Goal: Transaction & Acquisition: Subscribe to service/newsletter

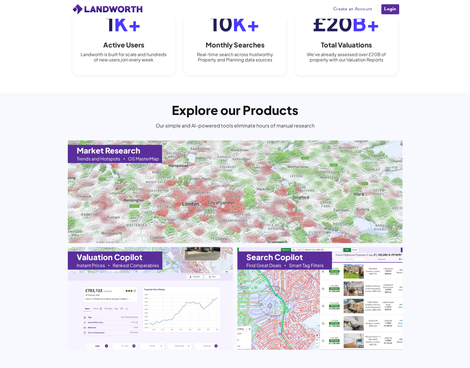
scroll to position [475, 0]
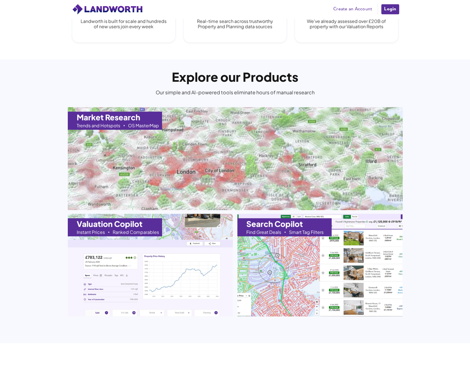
click at [116, 147] on img at bounding box center [235, 158] width 368 height 113
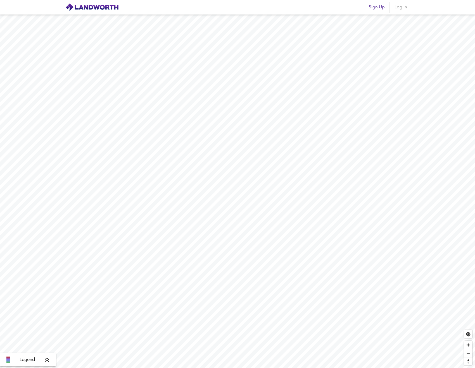
click at [46, 361] on icon at bounding box center [46, 360] width 5 height 6
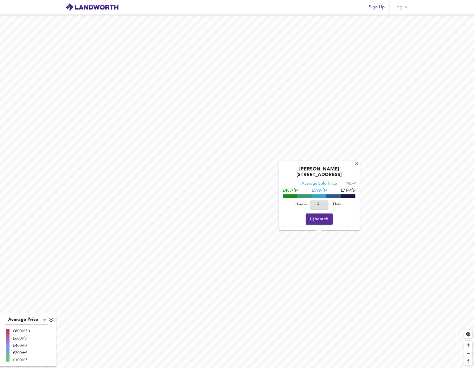
click at [299, 204] on span "Houses" at bounding box center [300, 205] width 15 height 6
click at [355, 167] on div "X" at bounding box center [356, 164] width 5 height 5
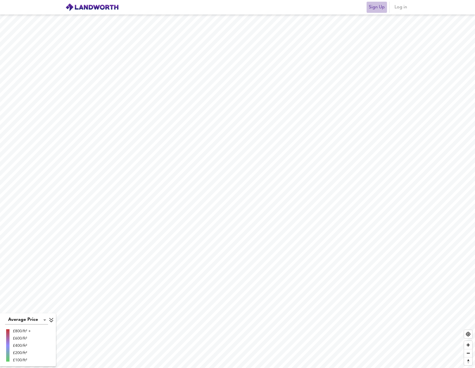
click at [377, 6] on span "Sign Up" at bounding box center [376, 7] width 16 height 8
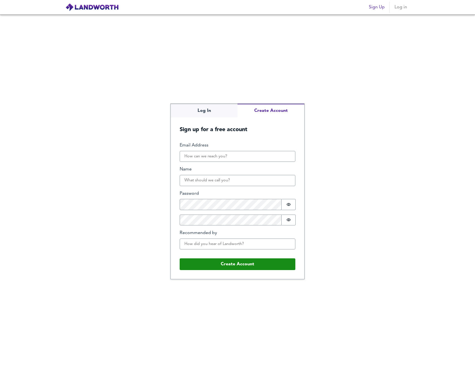
click at [257, 111] on button "Create Account" at bounding box center [270, 111] width 67 height 14
click at [261, 110] on button "Create Account" at bounding box center [270, 111] width 67 height 14
click at [207, 109] on div "Log In Create Account Sign up for a free account Email Address Name Password Pa…" at bounding box center [237, 192] width 475 height 354
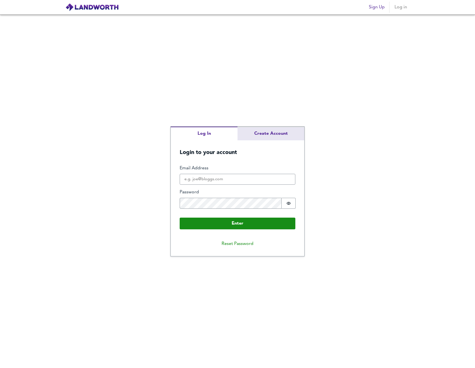
click at [269, 137] on div "Log In Create Account Login to your account Enter Email Address Password Passwo…" at bounding box center [237, 192] width 133 height 130
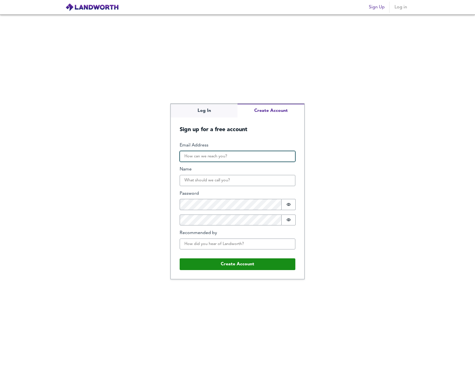
click at [222, 157] on input "Email Address" at bounding box center [238, 156] width 116 height 11
